Goal: Task Accomplishment & Management: Use online tool/utility

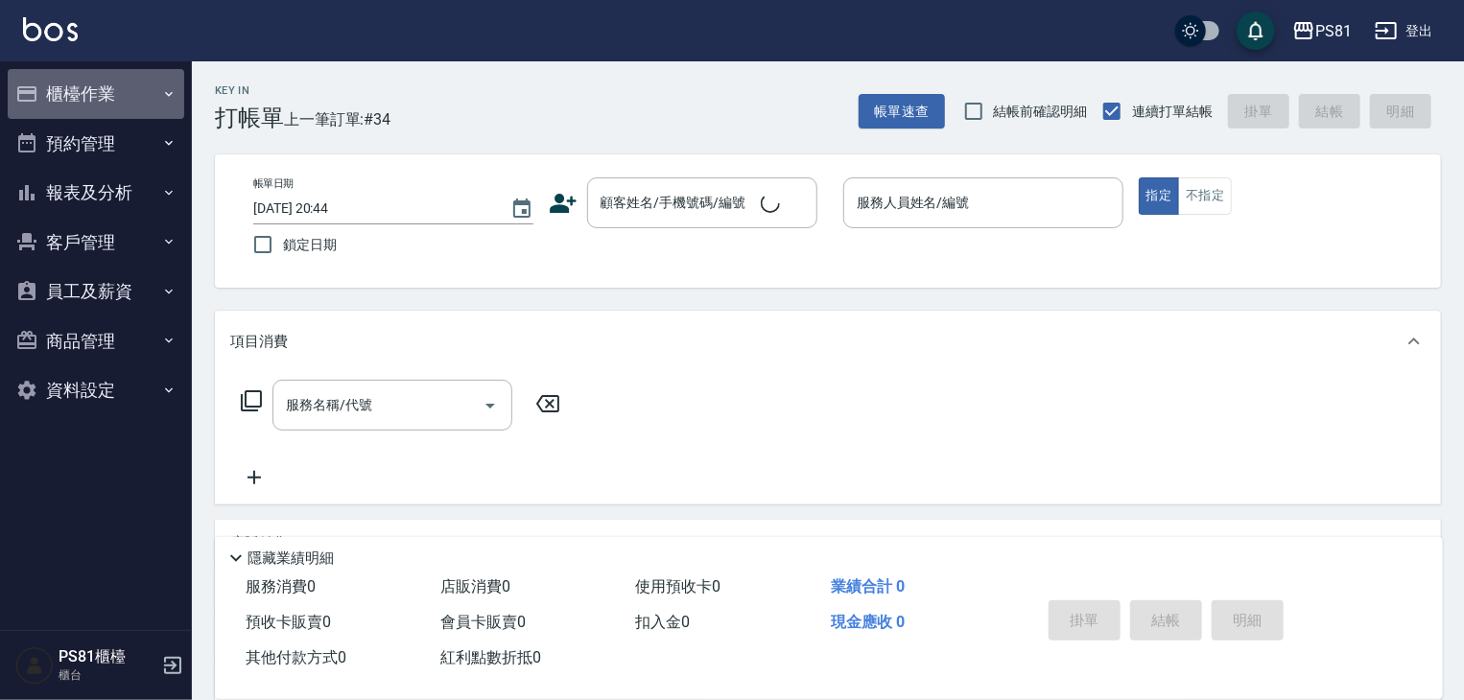
click at [107, 82] on button "櫃檯作業" at bounding box center [96, 94] width 177 height 50
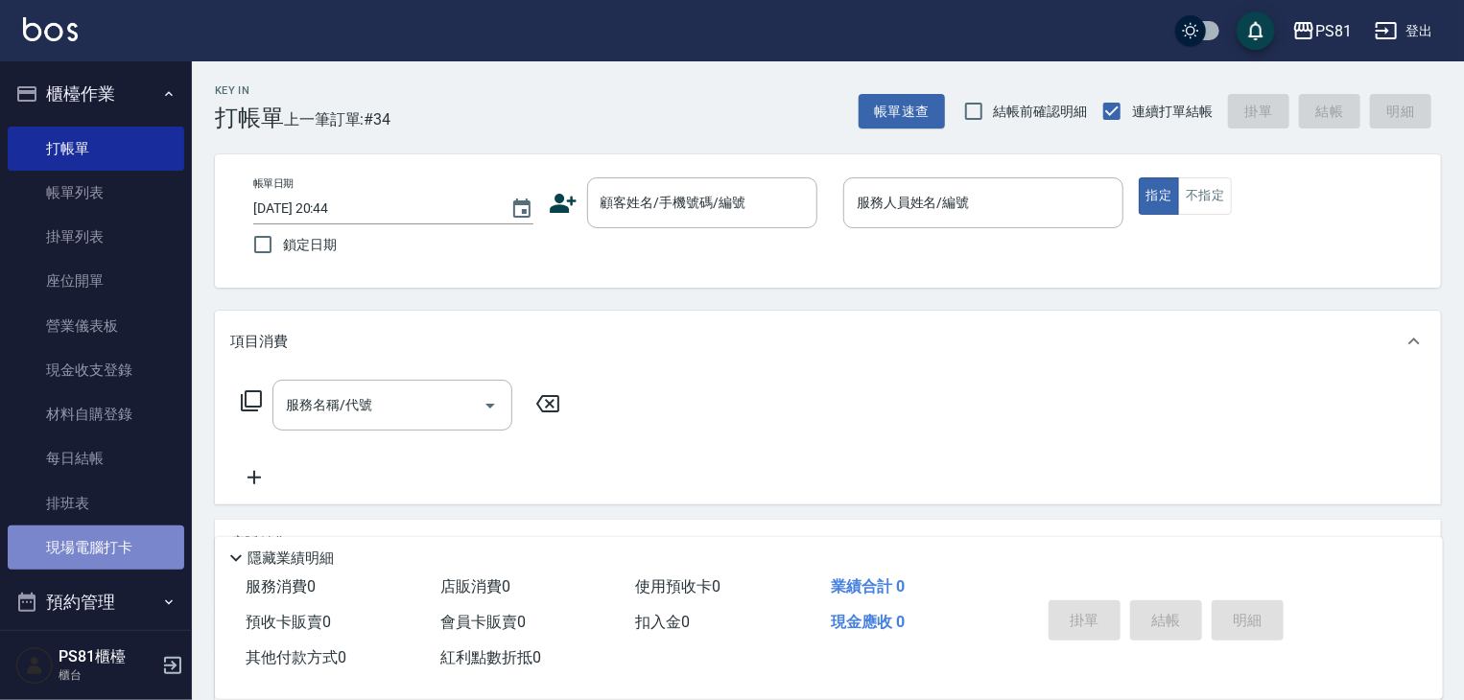
click at [104, 535] on link "現場電腦打卡" at bounding box center [96, 548] width 177 height 44
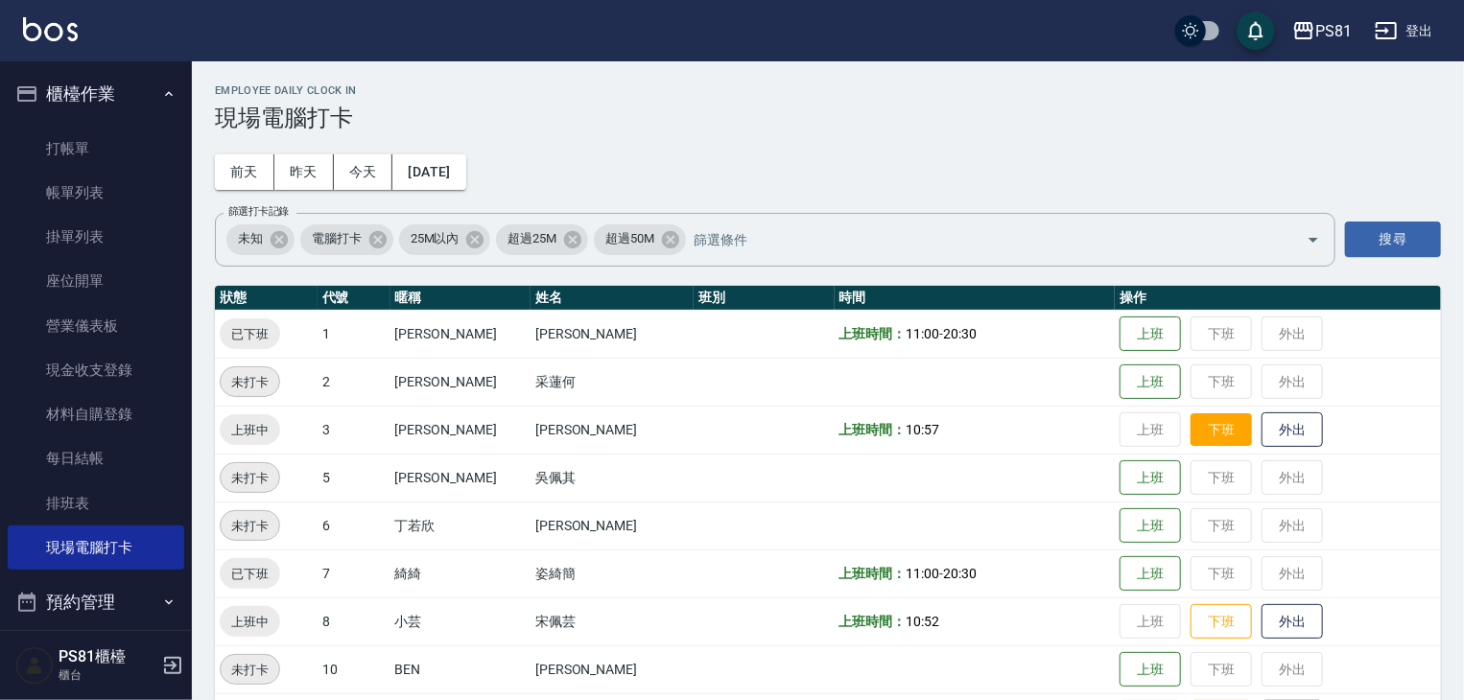
click at [1201, 439] on button "下班" at bounding box center [1221, 431] width 61 height 34
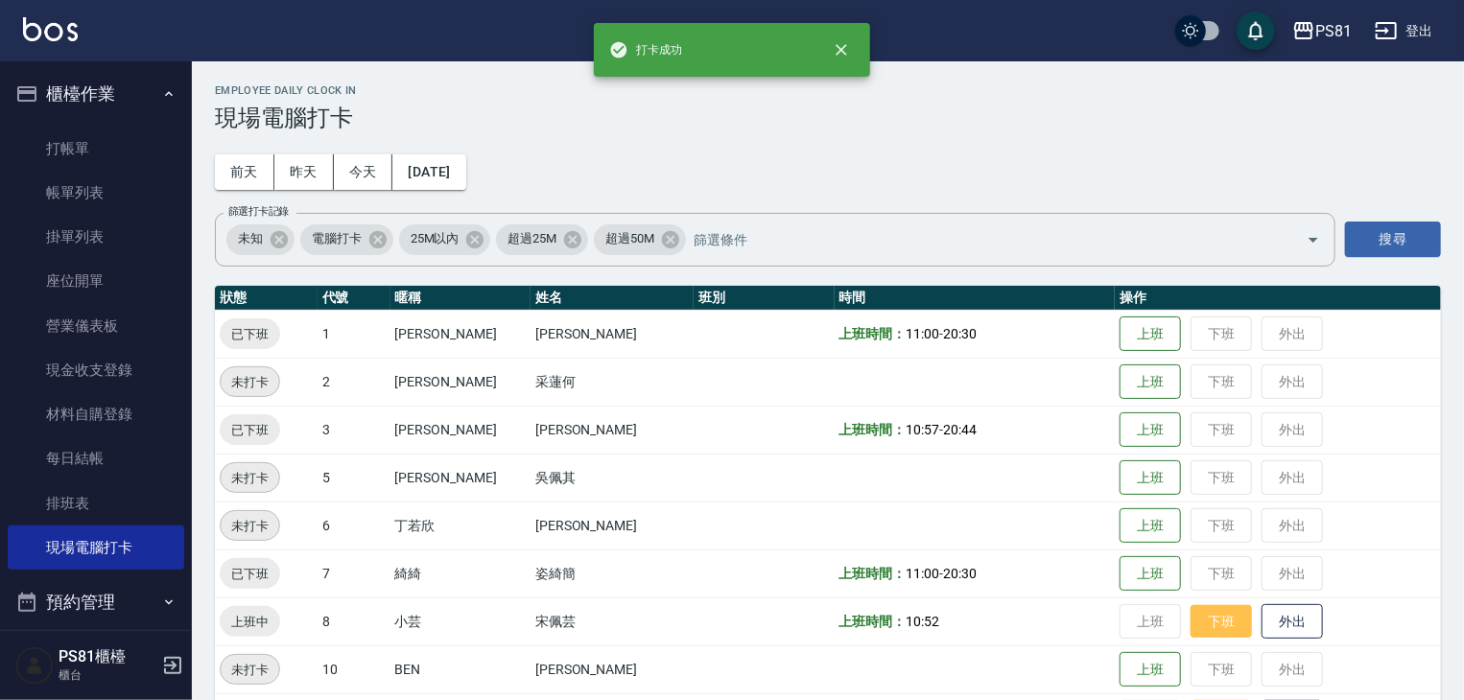
click at [1209, 611] on button "下班" at bounding box center [1221, 622] width 61 height 34
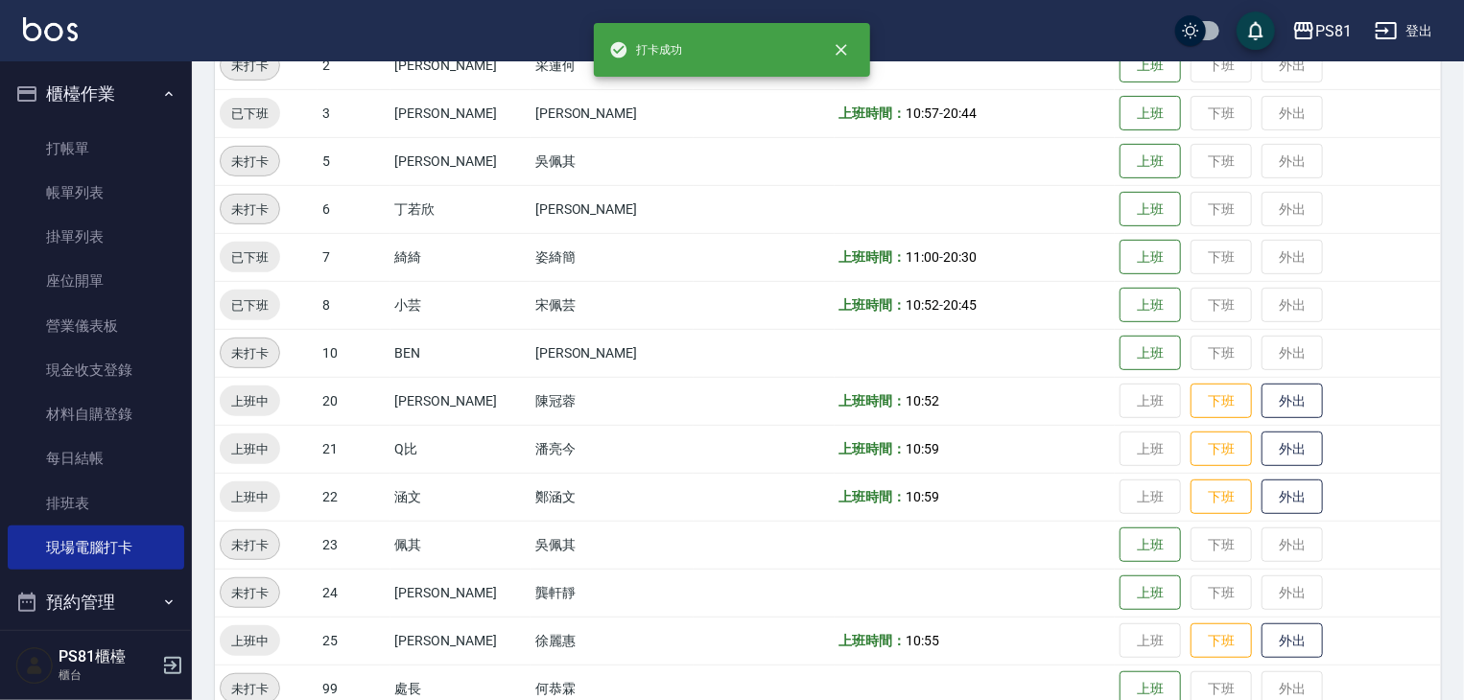
scroll to position [496, 0]
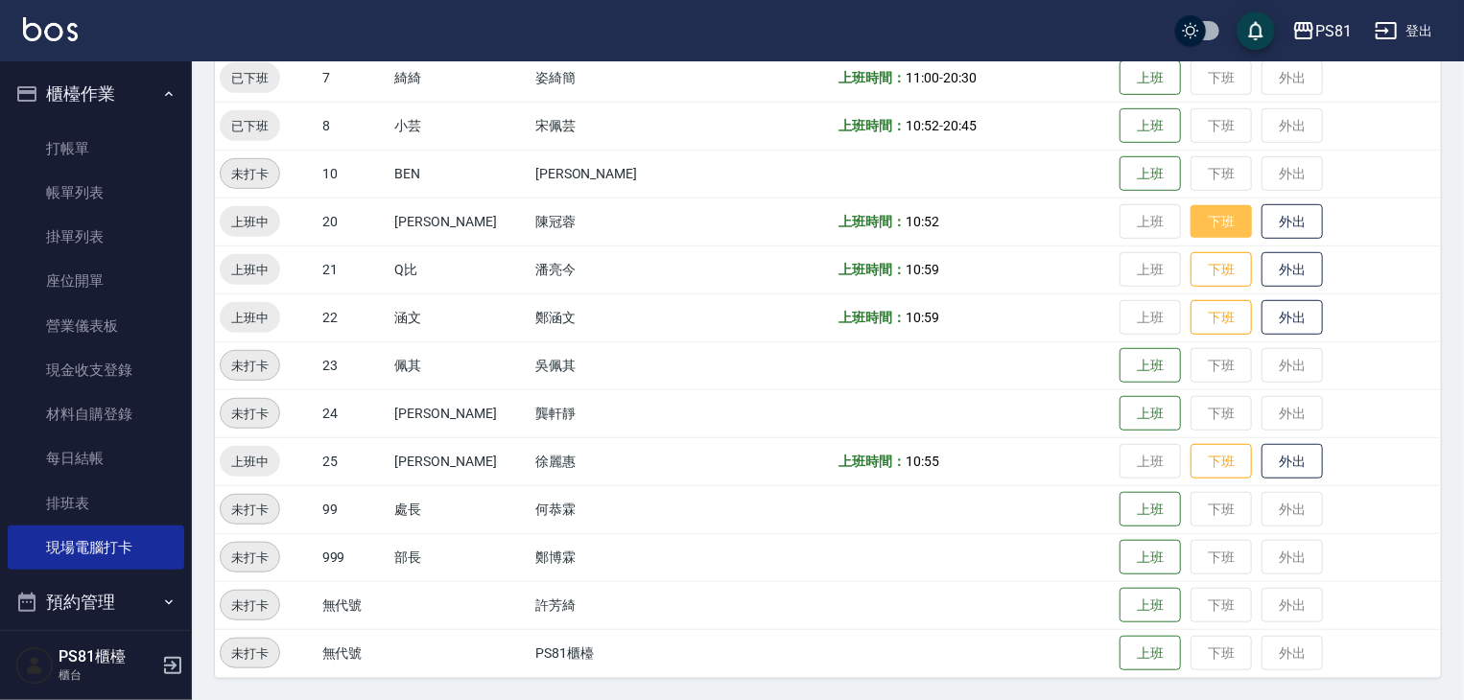
click at [1194, 227] on button "下班" at bounding box center [1221, 222] width 61 height 34
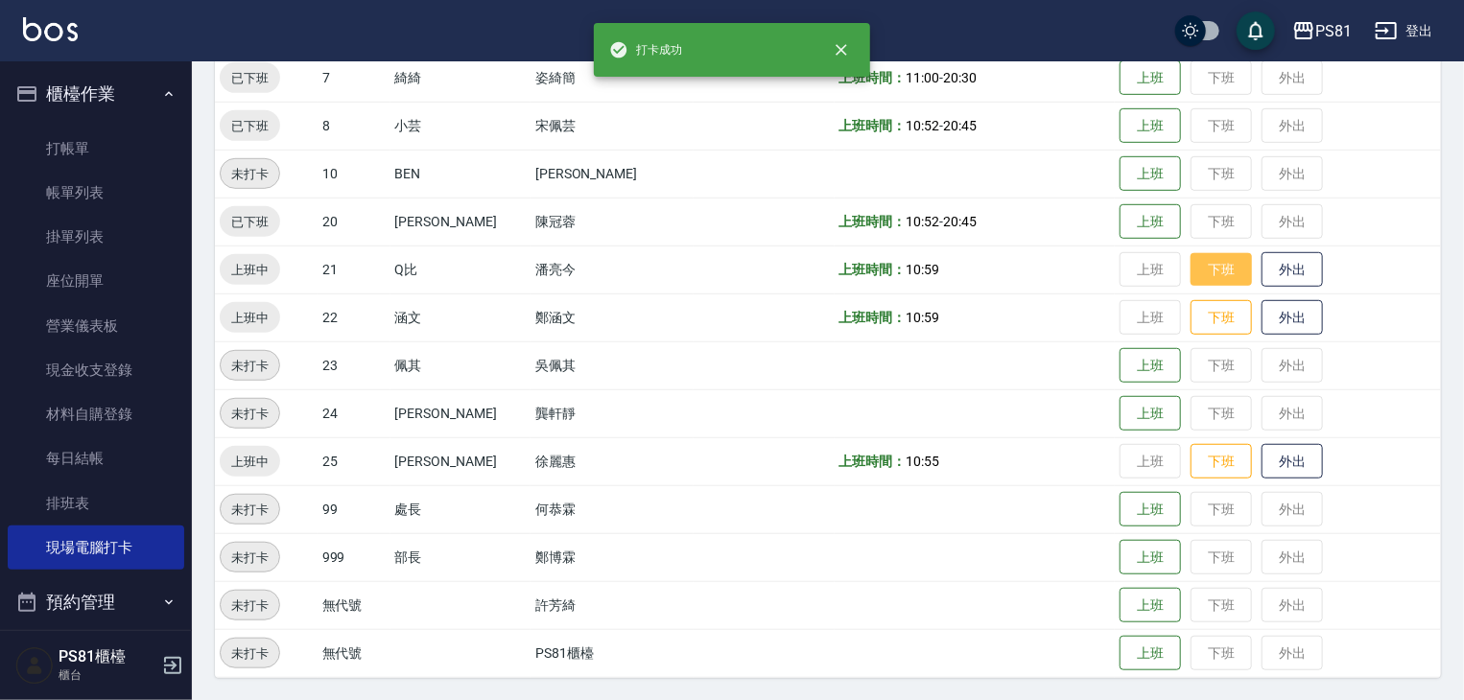
click at [1207, 259] on button "下班" at bounding box center [1221, 270] width 61 height 34
click at [1191, 301] on button "下班" at bounding box center [1221, 318] width 61 height 34
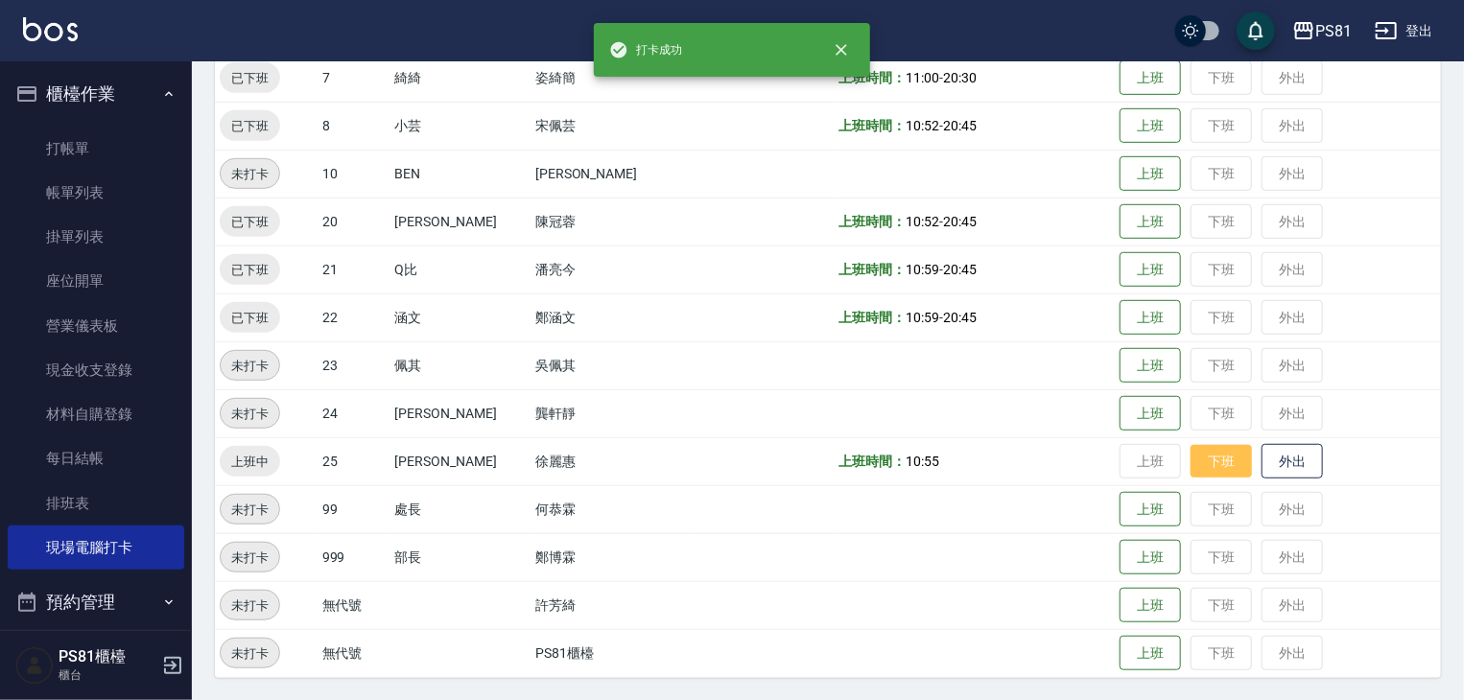
click at [1194, 454] on button "下班" at bounding box center [1221, 462] width 61 height 34
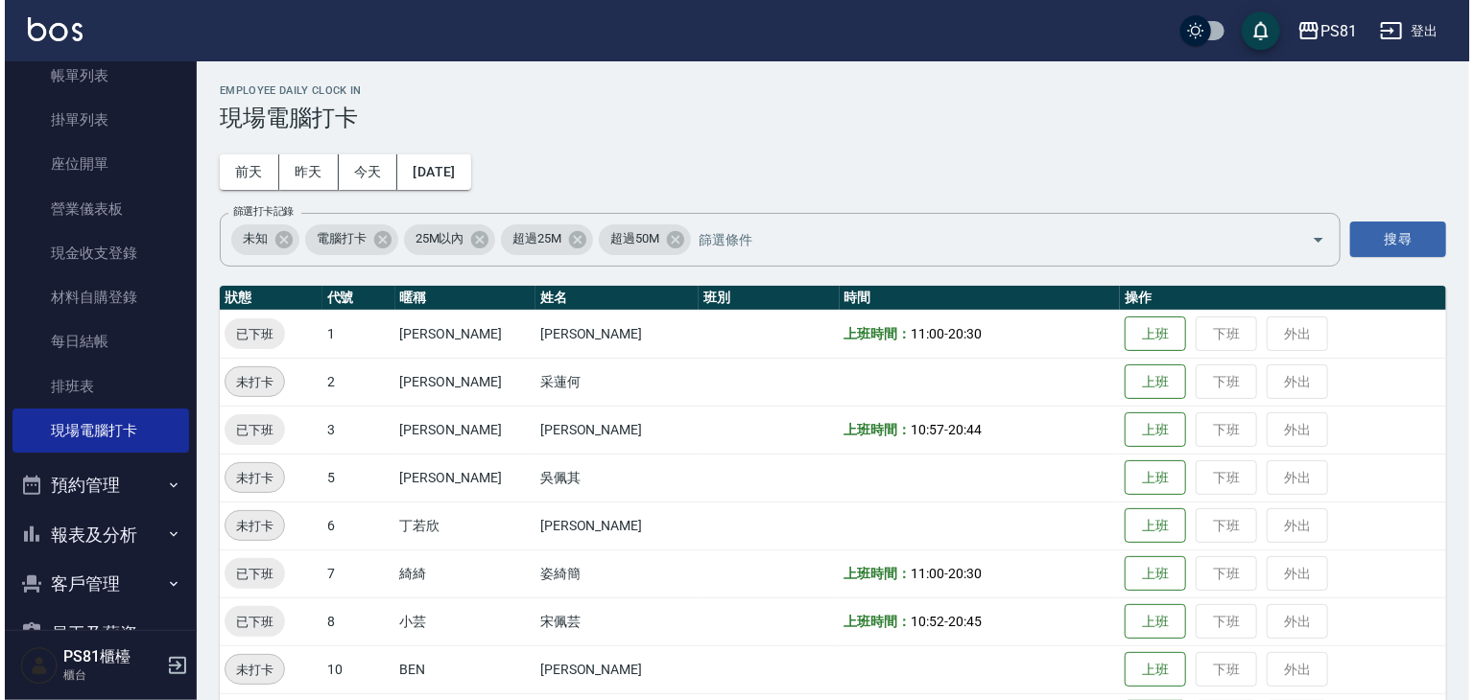
scroll to position [267, 0]
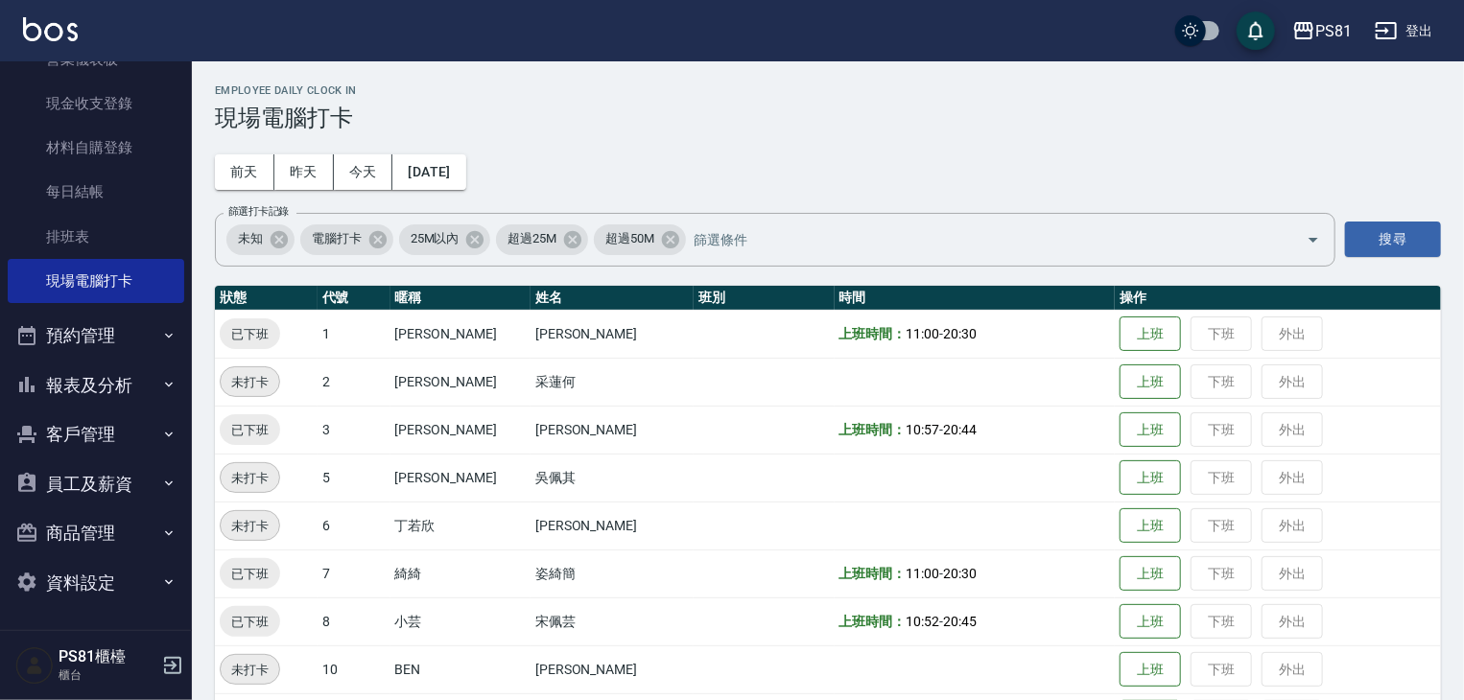
click at [115, 389] on button "報表及分析" at bounding box center [96, 386] width 177 height 50
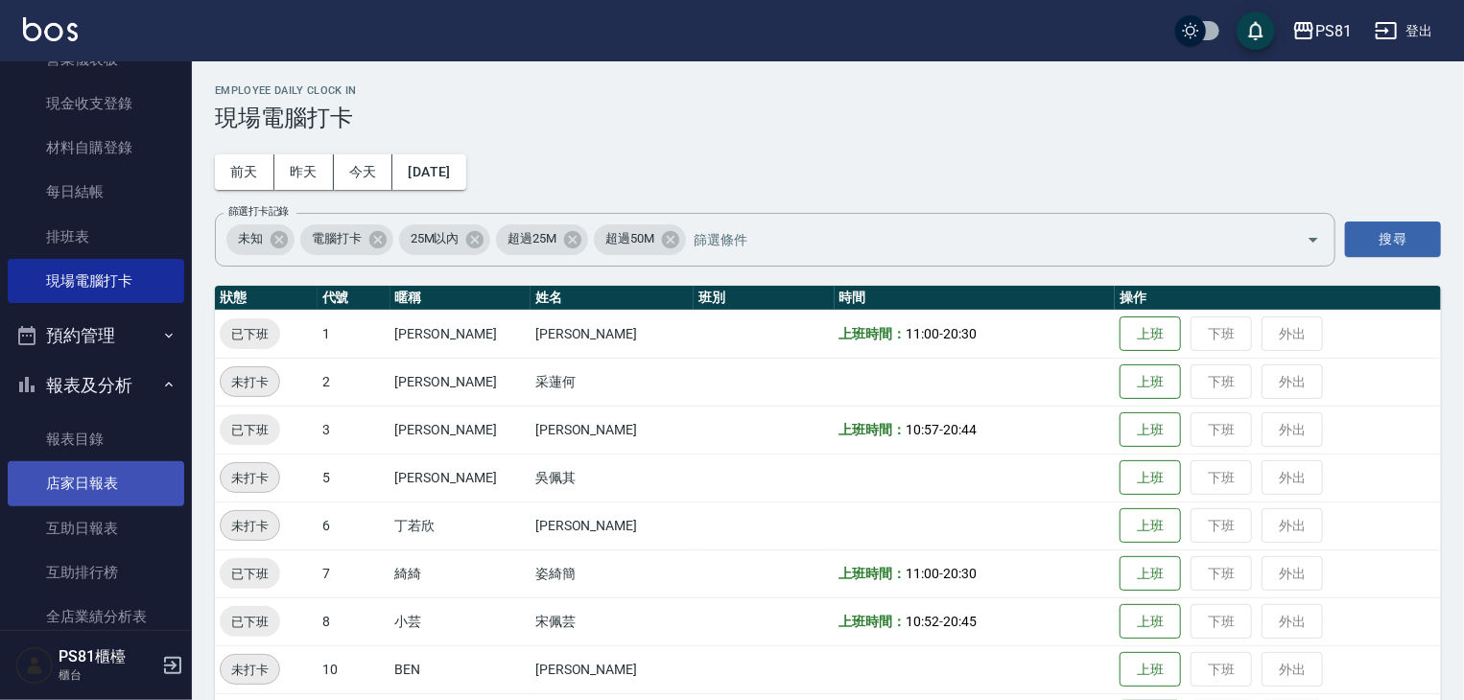
click at [123, 503] on link "店家日報表" at bounding box center [96, 483] width 177 height 44
